Goal: Book appointment/travel/reservation

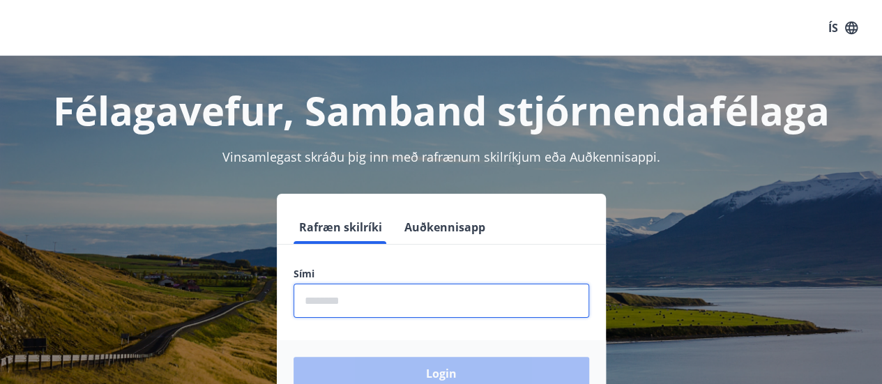
click at [381, 308] on input "phone" at bounding box center [442, 301] width 296 height 34
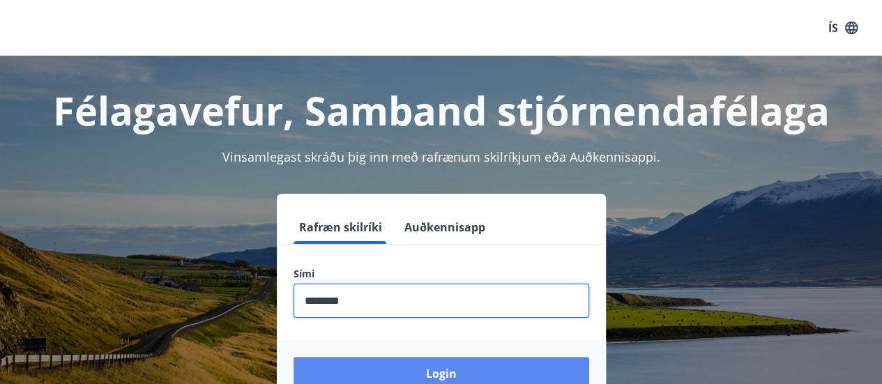
type input "********"
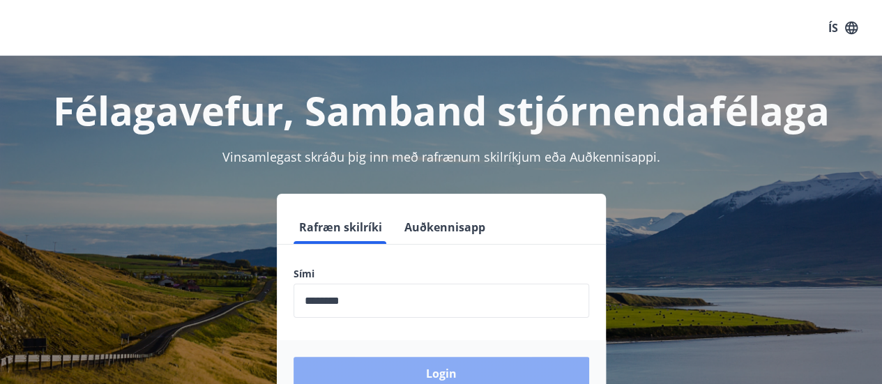
click at [441, 364] on button "Login" at bounding box center [442, 373] width 296 height 33
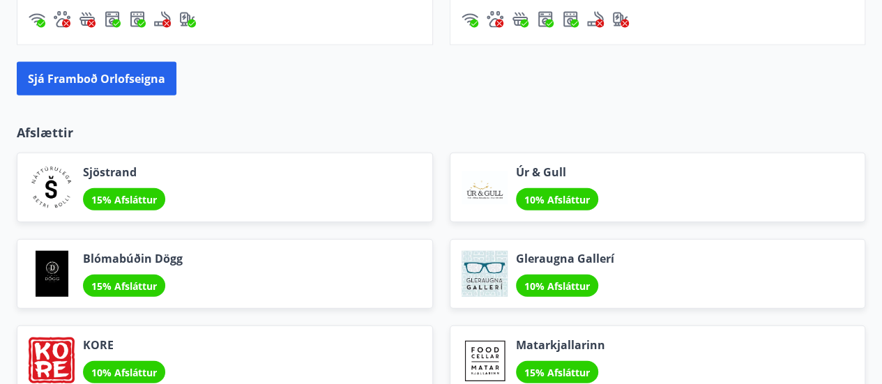
scroll to position [1568, 0]
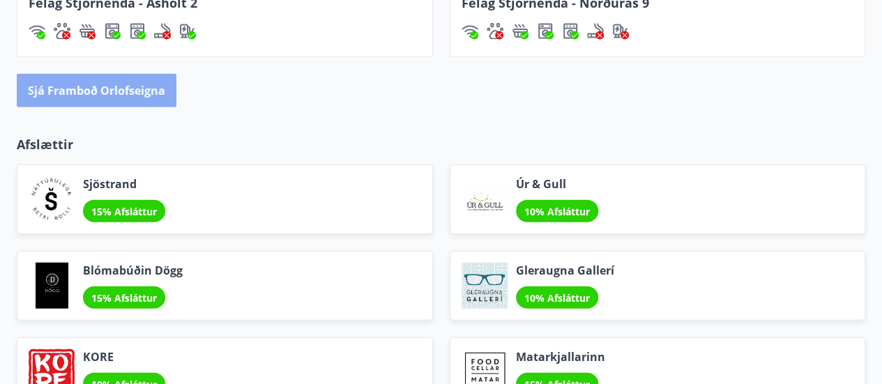
click at [138, 91] on button "Sjá framboð orlofseigna" at bounding box center [97, 90] width 160 height 33
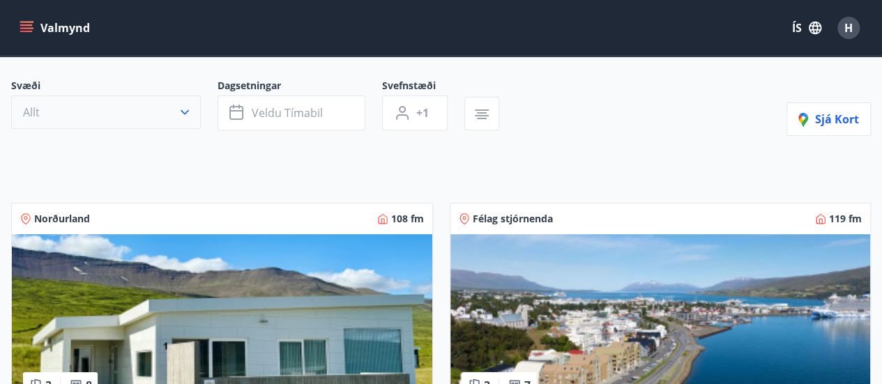
scroll to position [82, 0]
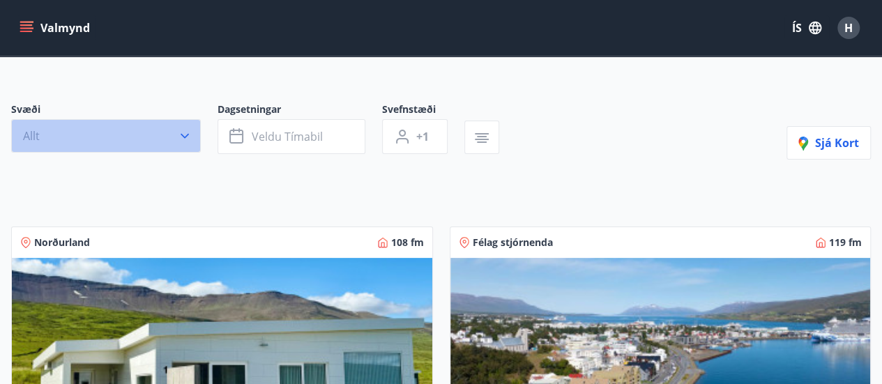
click at [186, 135] on icon "button" at bounding box center [185, 136] width 14 height 14
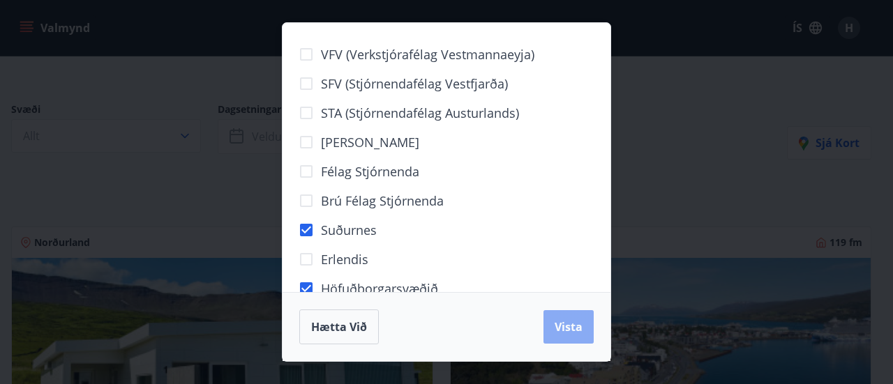
click at [574, 328] on span "Vista" at bounding box center [568, 326] width 28 height 15
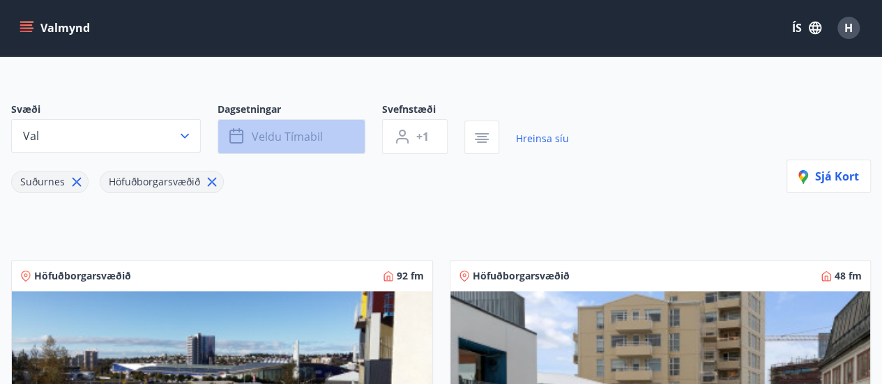
click at [244, 128] on icon "button" at bounding box center [237, 136] width 17 height 17
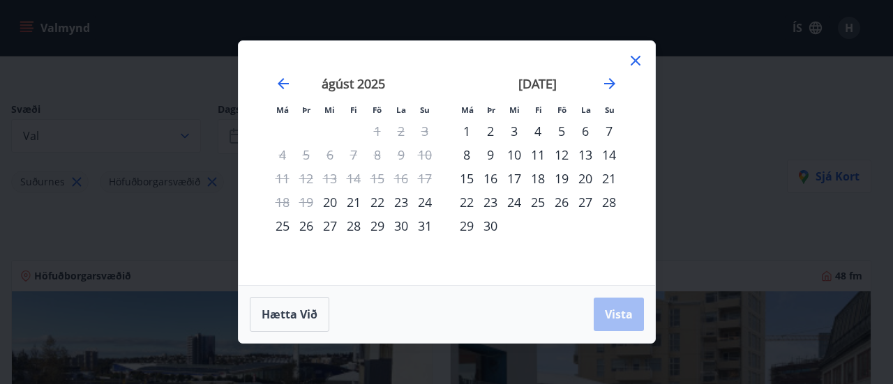
click at [561, 137] on div "5" at bounding box center [562, 131] width 24 height 24
click at [614, 130] on div "7" at bounding box center [609, 131] width 24 height 24
click at [616, 311] on span "Vista" at bounding box center [619, 314] width 28 height 15
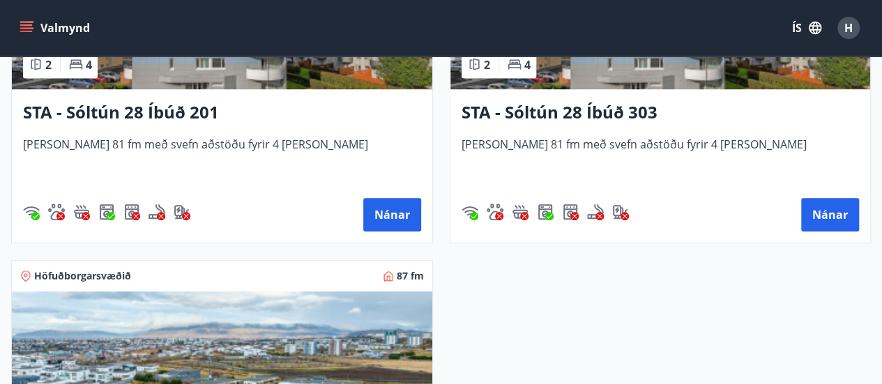
scroll to position [462, 0]
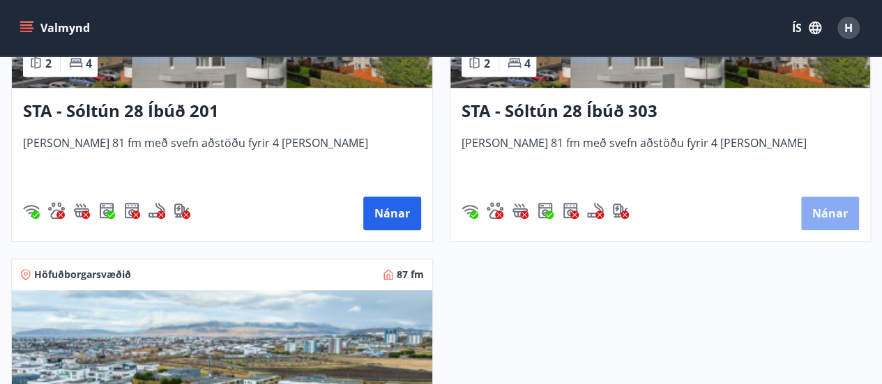
click at [831, 211] on button "Nánar" at bounding box center [830, 213] width 58 height 33
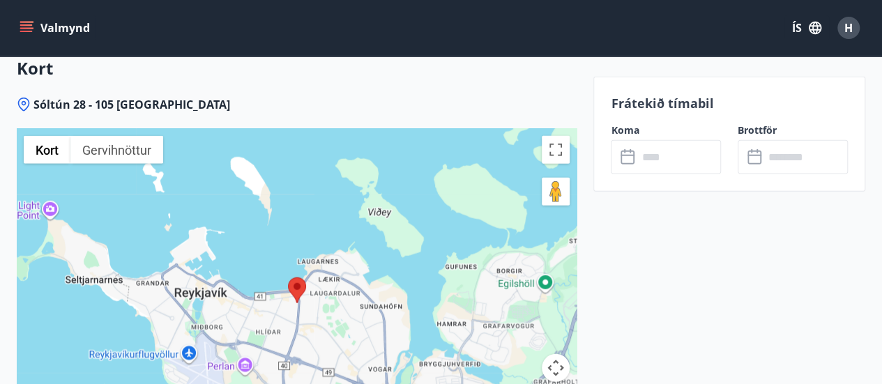
scroll to position [1828, 0]
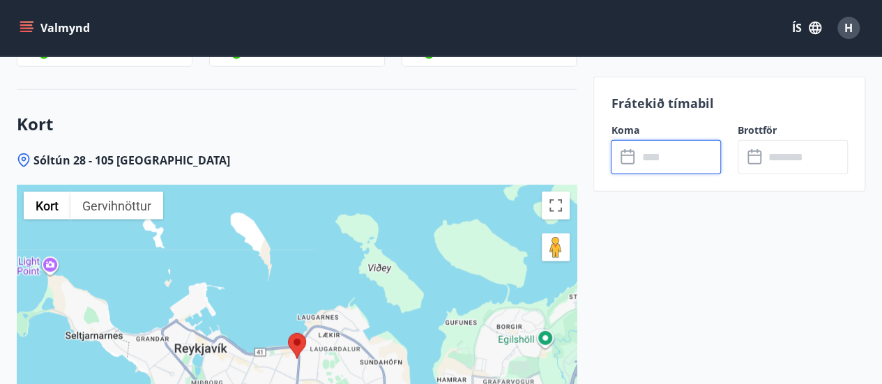
click at [651, 157] on input "text" at bounding box center [679, 157] width 84 height 34
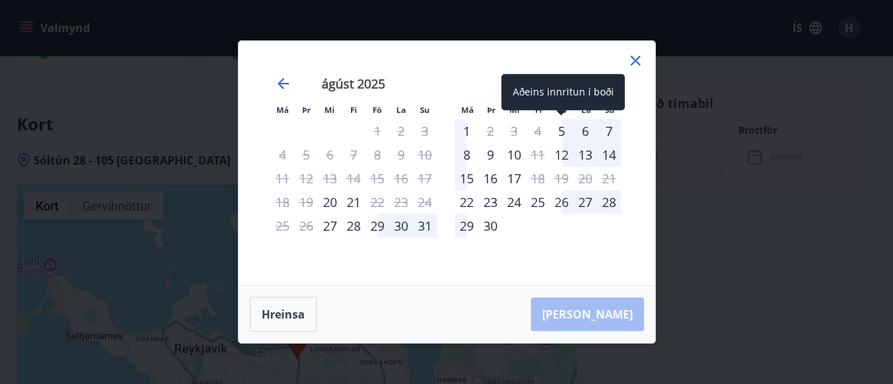
click at [565, 129] on div "5" at bounding box center [562, 131] width 24 height 24
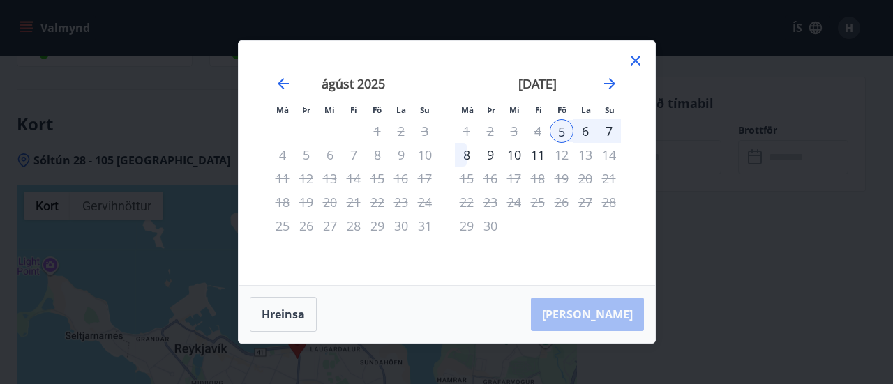
click at [583, 132] on div "6" at bounding box center [585, 131] width 24 height 24
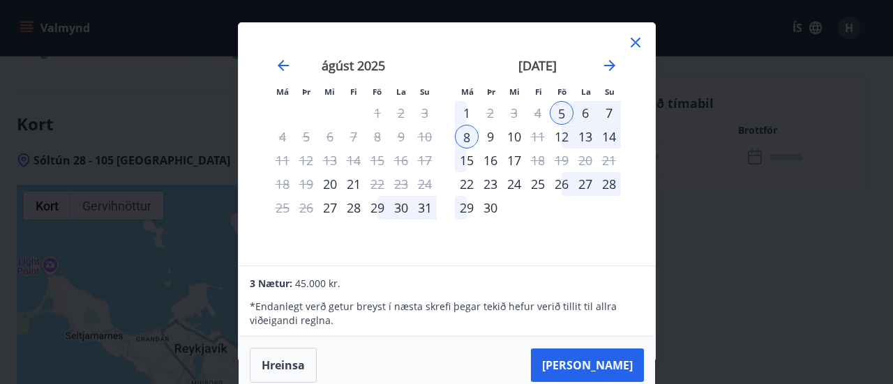
click at [588, 112] on div "6" at bounding box center [585, 113] width 24 height 24
click at [635, 41] on icon at bounding box center [635, 43] width 10 height 10
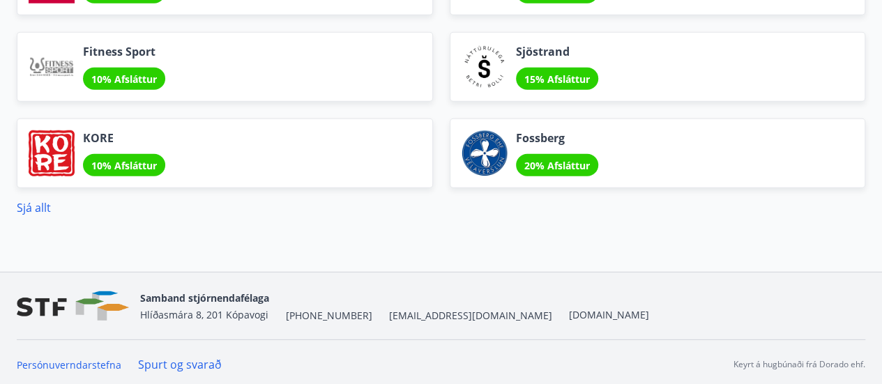
scroll to position [1103, 0]
